Goal: Transaction & Acquisition: Purchase product/service

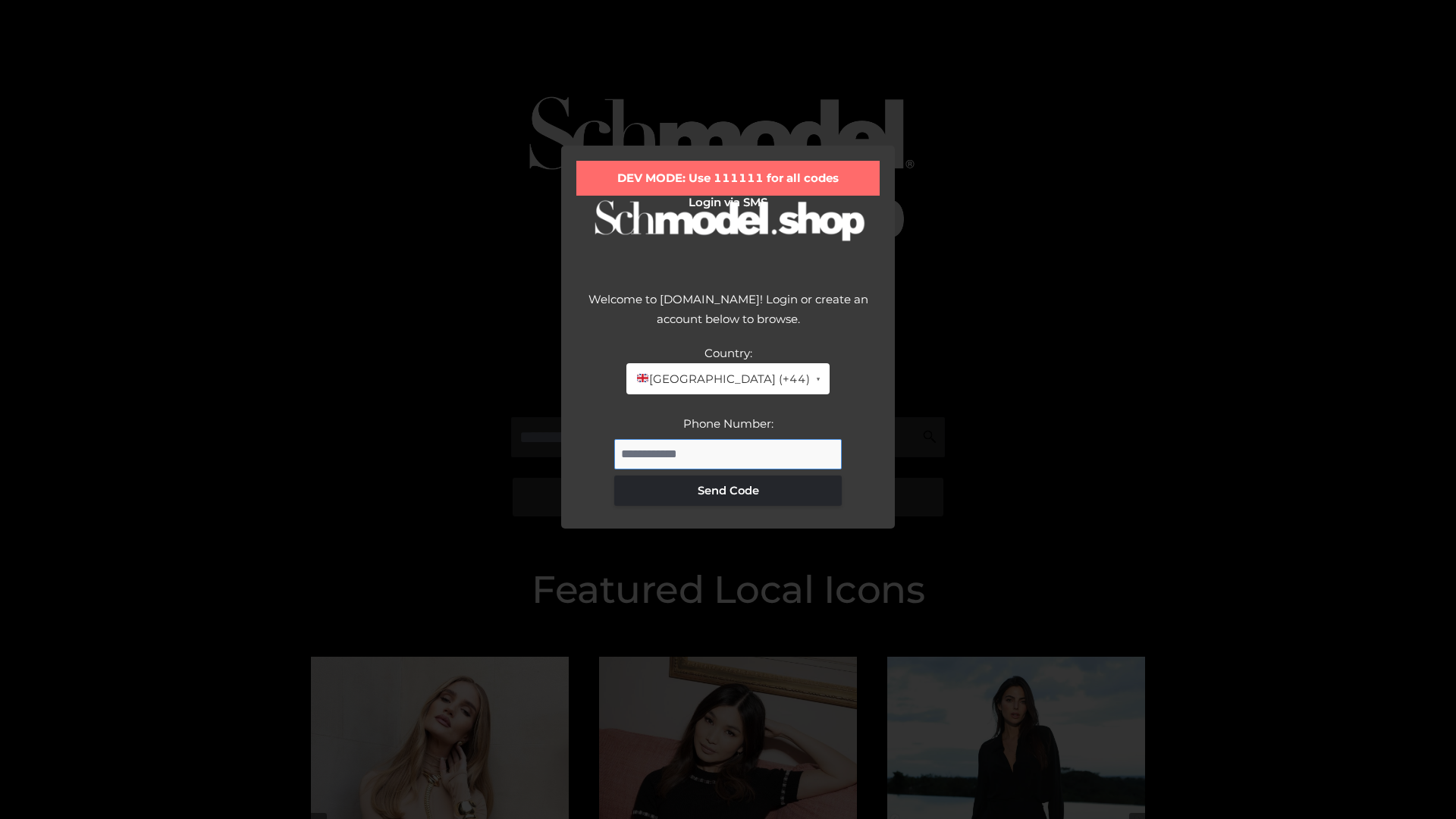
click at [728, 453] on input "Phone Number:" at bounding box center [728, 454] width 228 height 31
type input "**********"
click at [728, 490] on button "Send Code" at bounding box center [728, 491] width 228 height 31
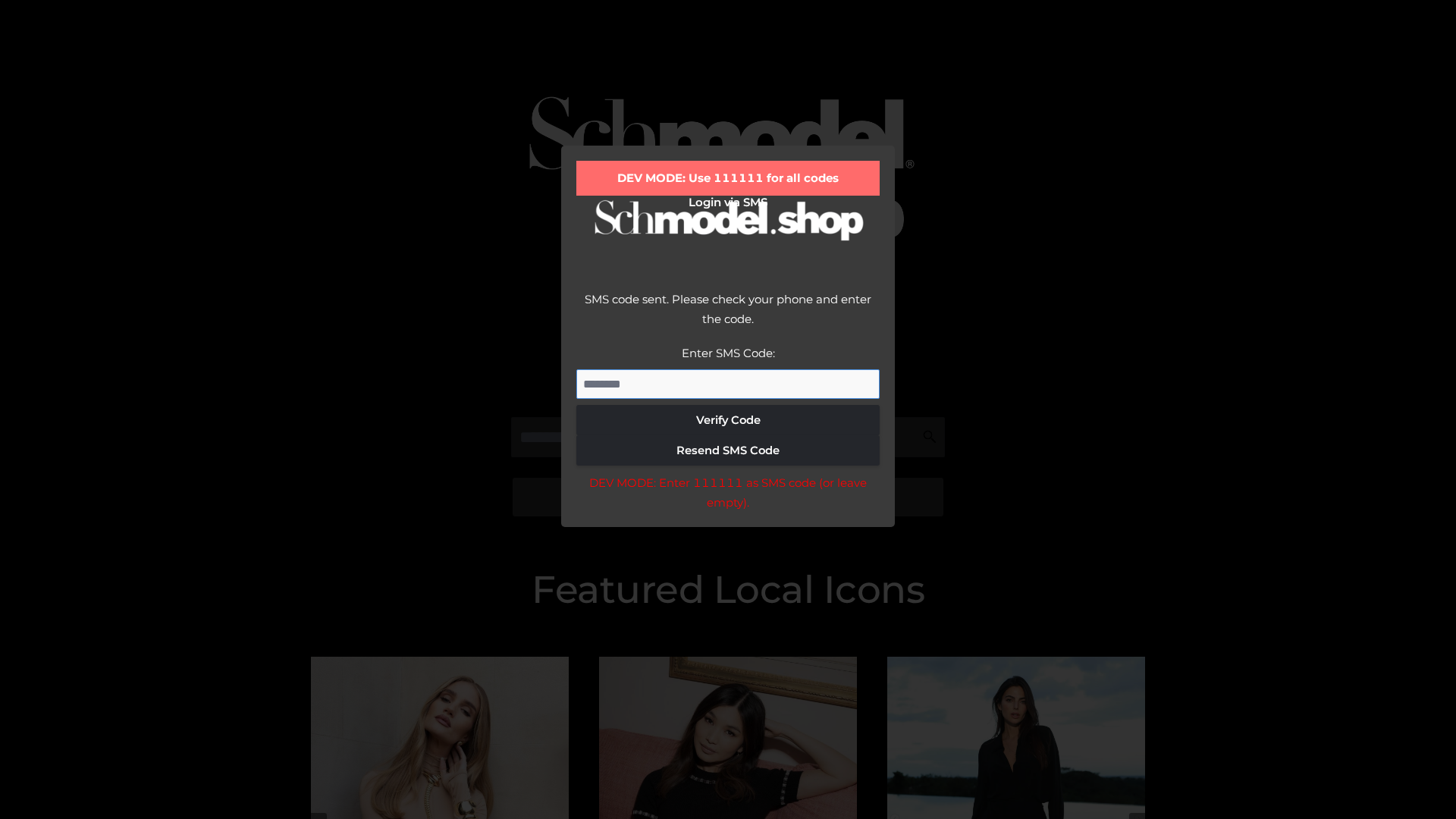
click at [728, 384] on input "Enter SMS Code:" at bounding box center [728, 384] width 304 height 31
type input "******"
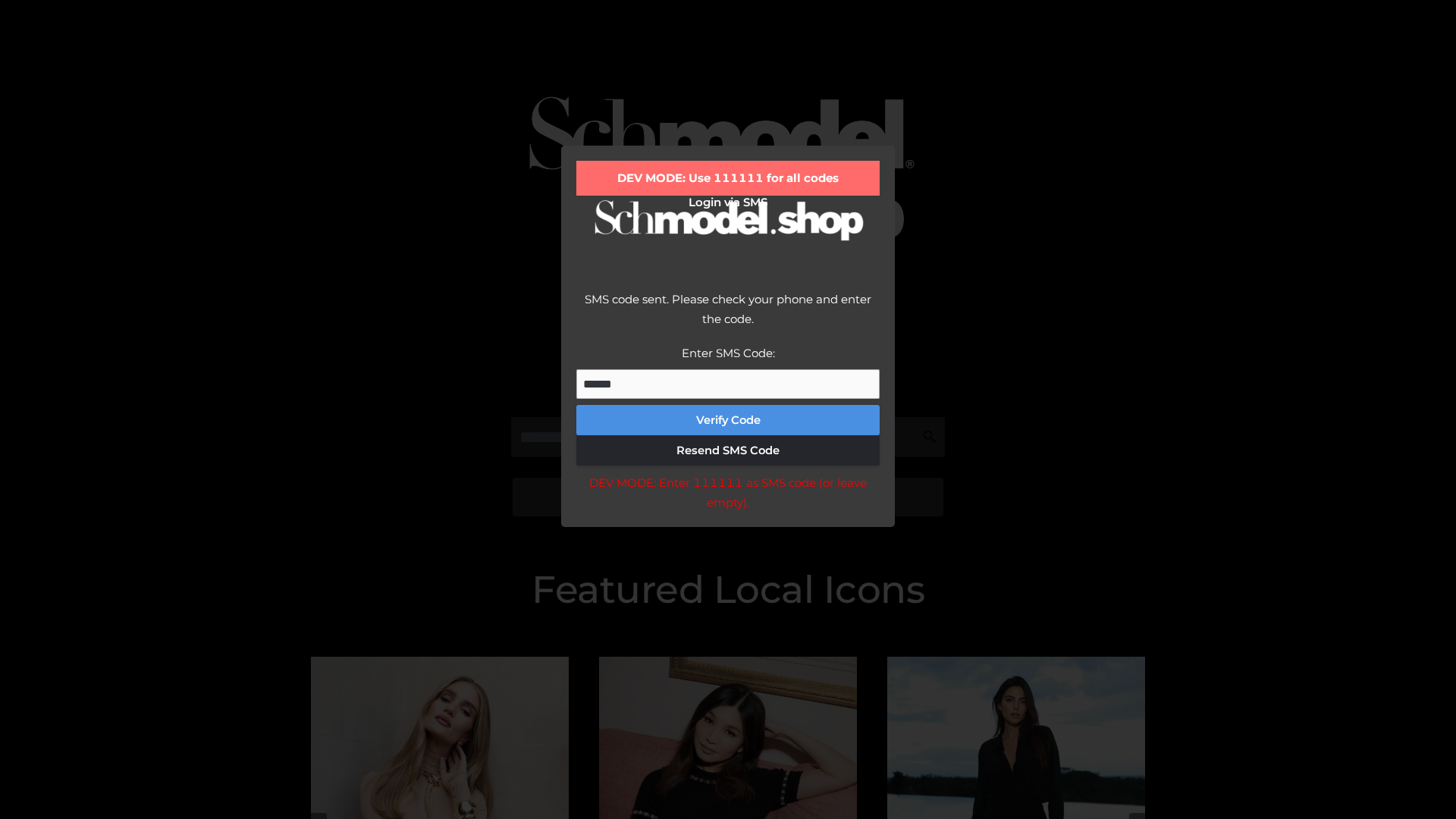
click at [728, 420] on button "Verify Code" at bounding box center [728, 419] width 304 height 31
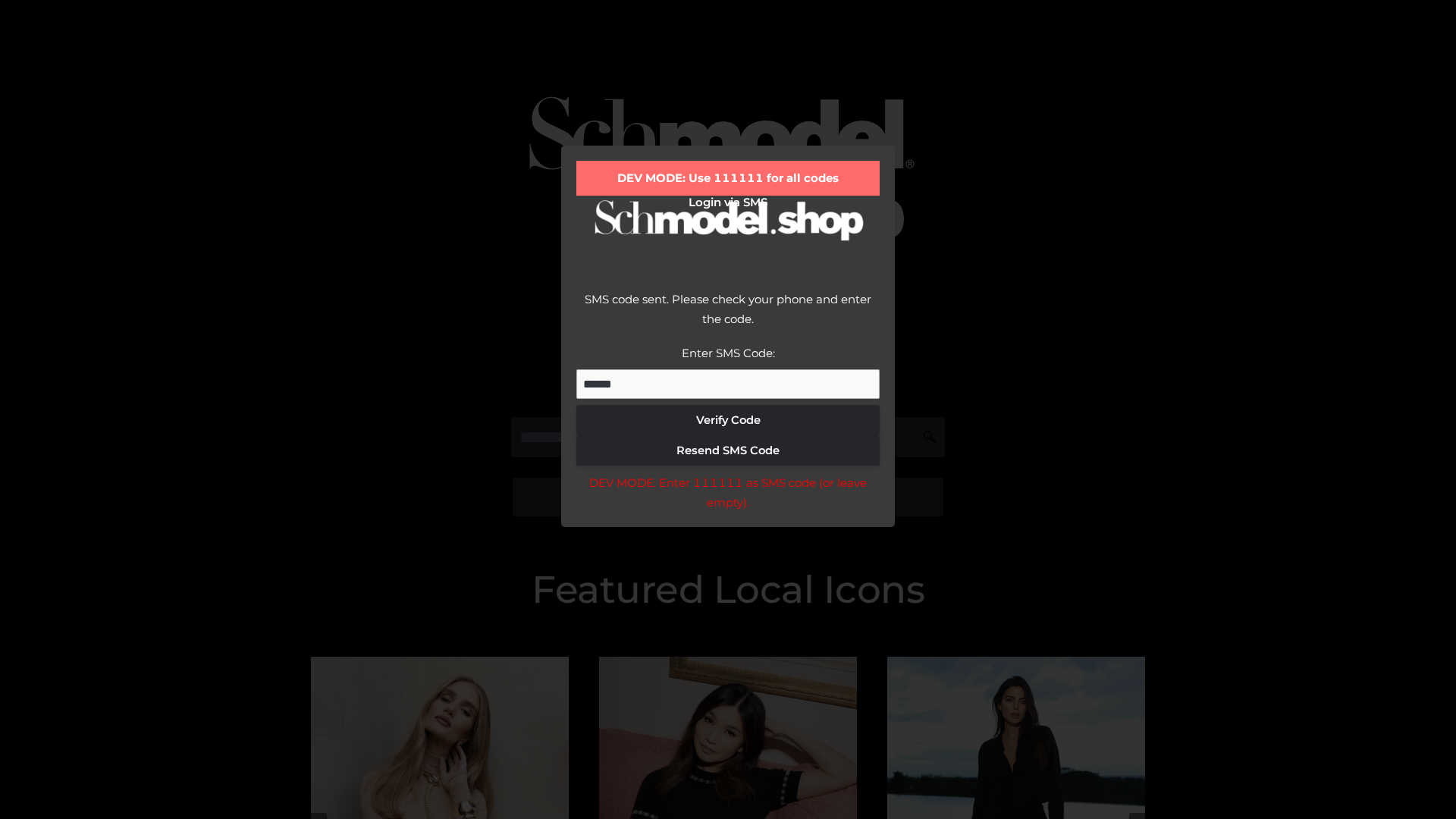
click at [728, 496] on div "DEV MODE: Enter 111111 as SMS code (or leave empty)." at bounding box center [728, 492] width 304 height 39
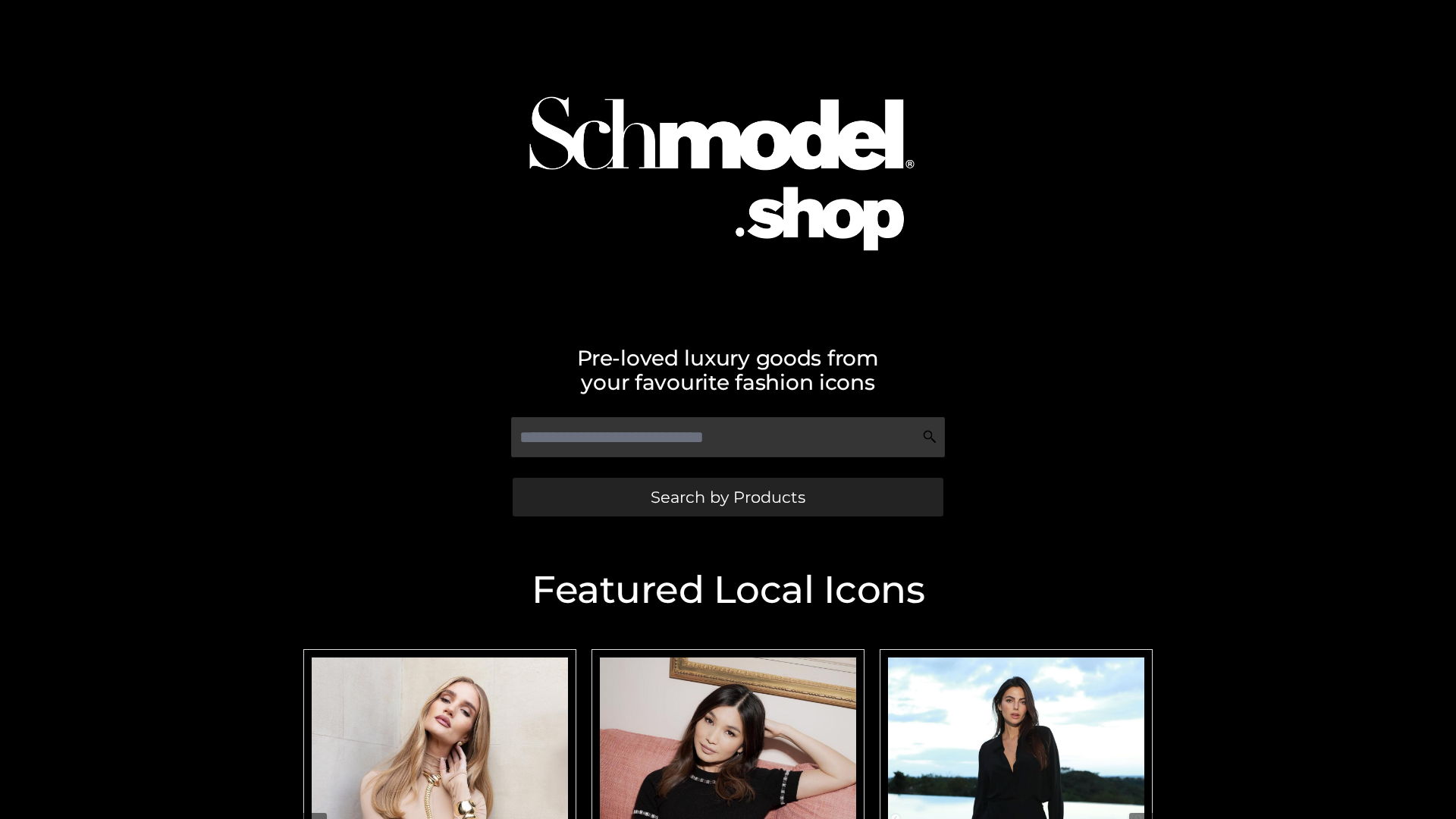
click at [728, 496] on span "Search by Products" at bounding box center [728, 496] width 155 height 16
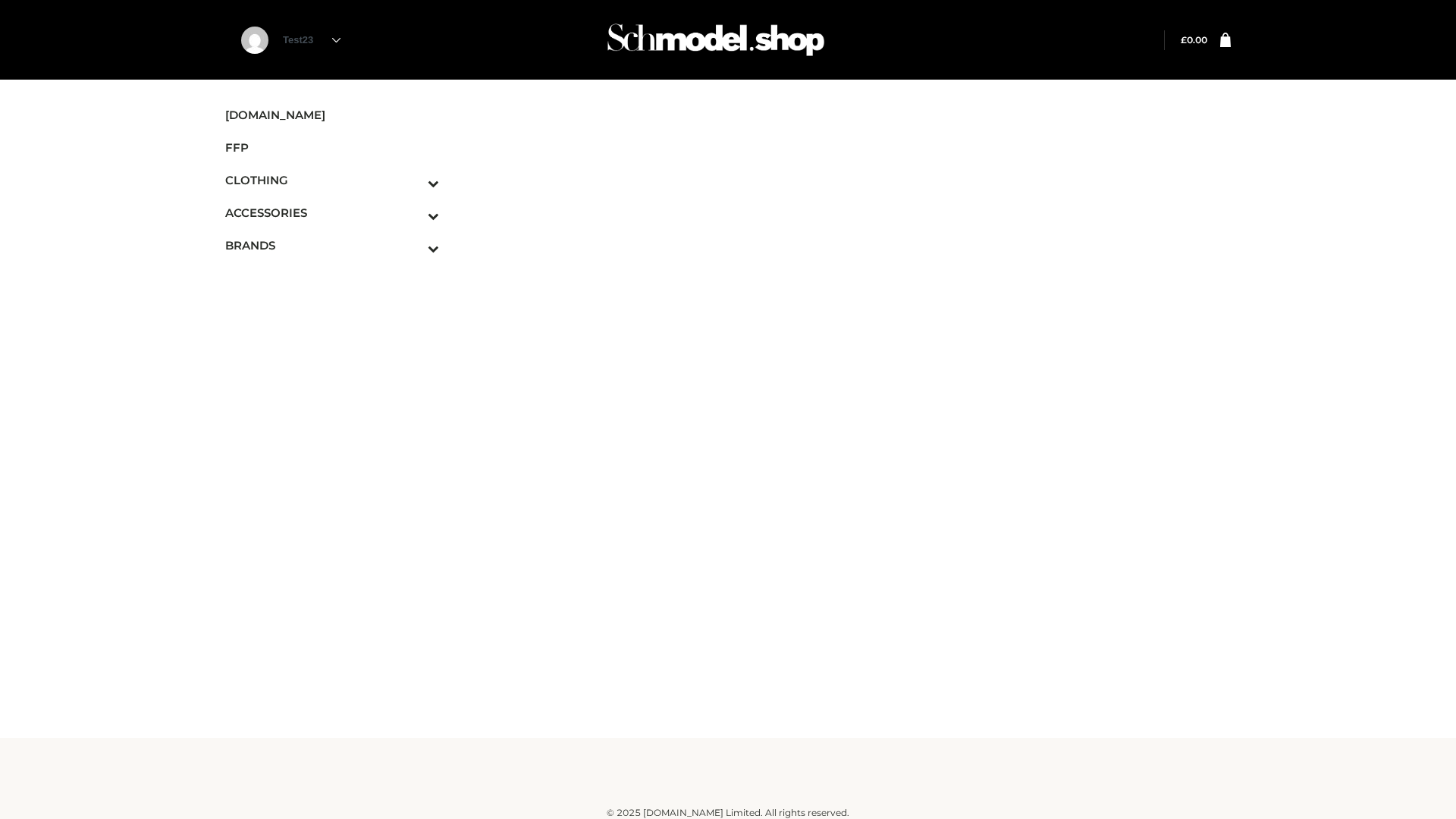
scroll to position [9, 0]
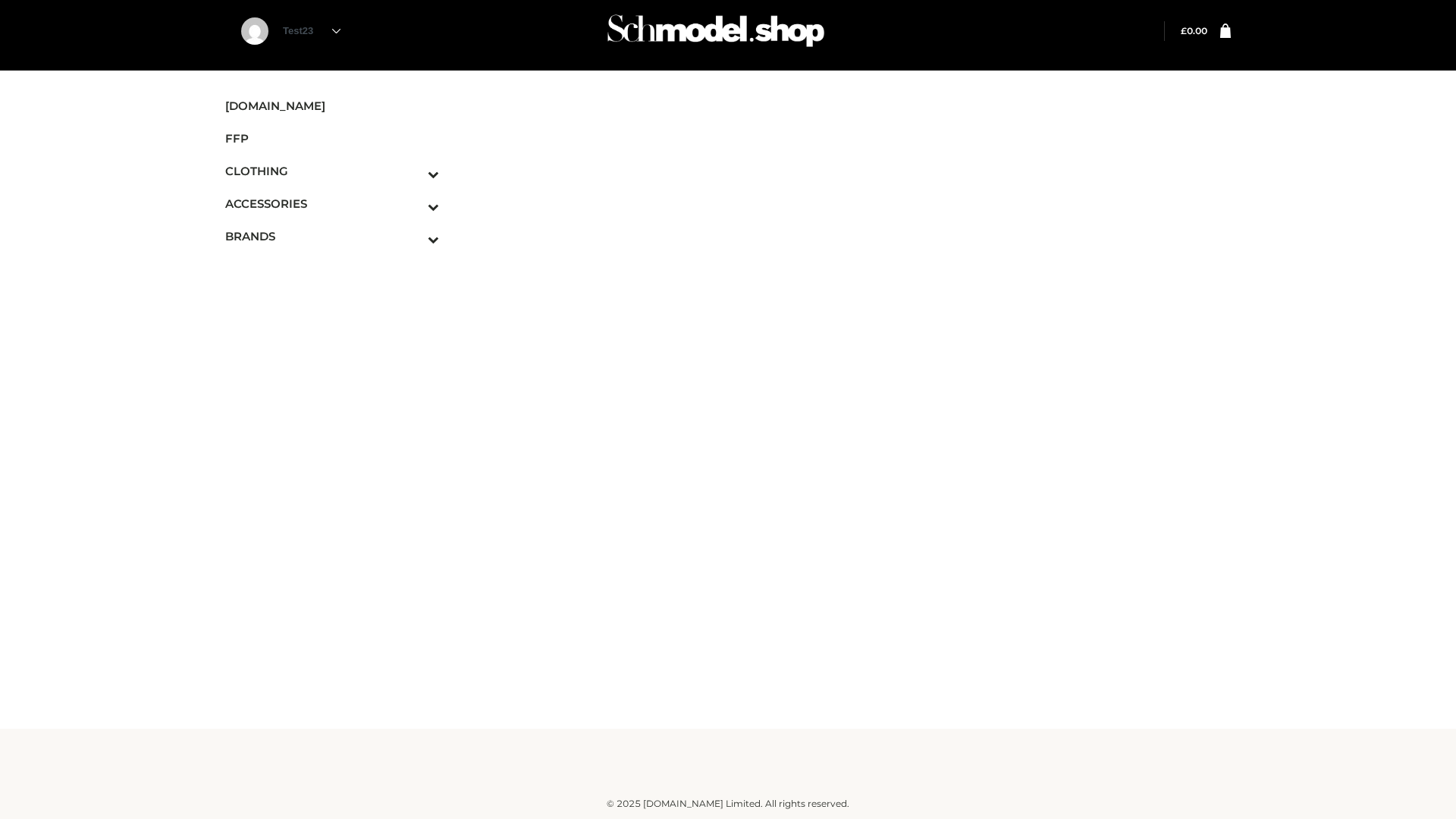
scroll to position [9, 0]
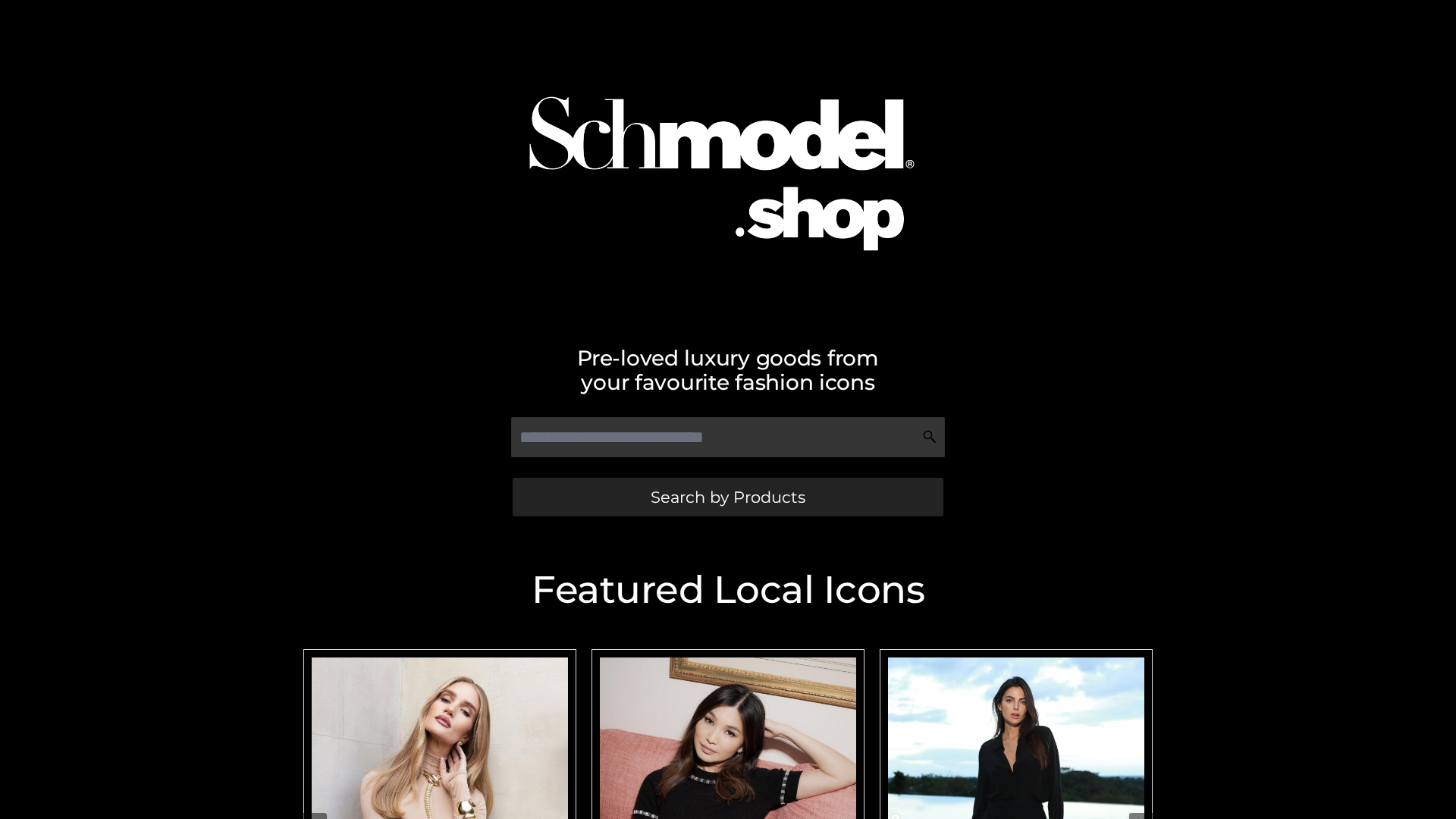
click at [728, 496] on span "Search by Products" at bounding box center [728, 496] width 155 height 16
